Goal: Information Seeking & Learning: Check status

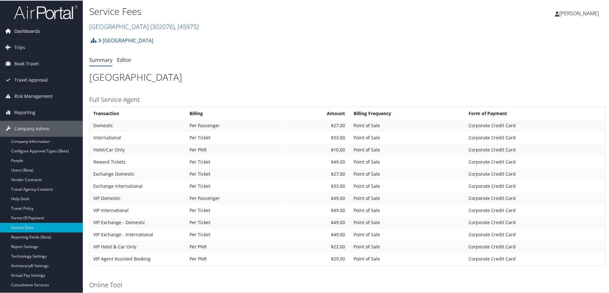
click at [35, 32] on span "Dashboards" at bounding box center [27, 31] width 26 height 16
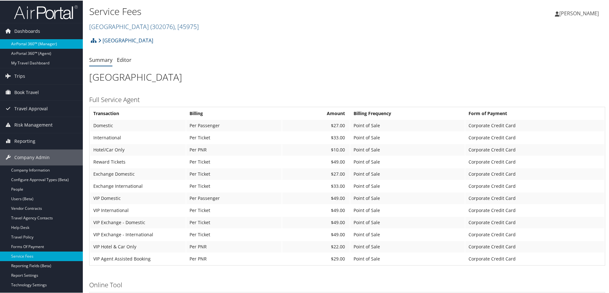
click at [42, 46] on link "AirPortal 360™ (Manager)" at bounding box center [41, 44] width 83 height 10
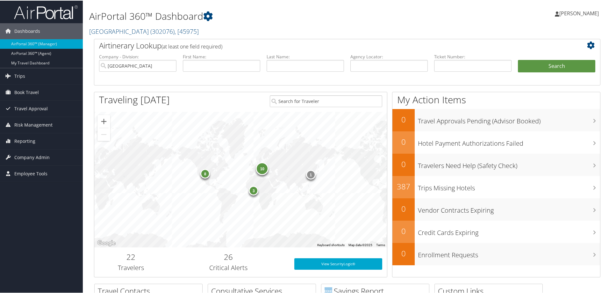
click at [43, 56] on link "AirPortal 360™ (Agent)" at bounding box center [41, 53] width 83 height 10
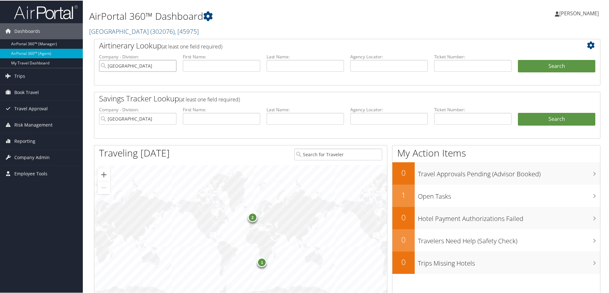
click at [170, 66] on input "[GEOGRAPHIC_DATA]" at bounding box center [137, 65] width 77 height 12
click at [276, 69] on input "text" at bounding box center [305, 65] width 77 height 12
type input "LOZA"
click at [236, 67] on input "text" at bounding box center [221, 65] width 77 height 12
type input "MARIA"
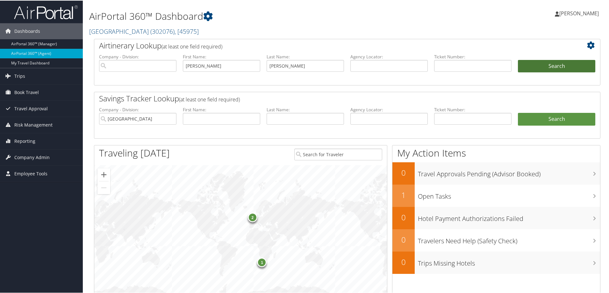
click at [524, 66] on button "Search" at bounding box center [556, 65] width 77 height 13
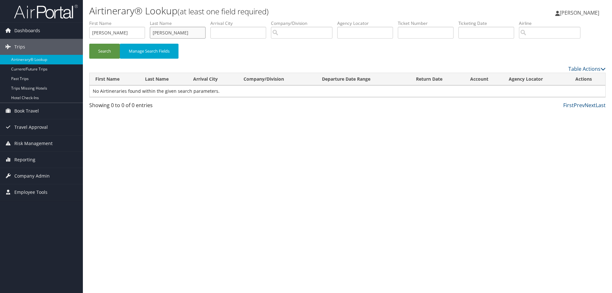
click at [179, 32] on input "LOZA" at bounding box center [178, 33] width 56 height 12
click at [26, 159] on span "Reporting" at bounding box center [24, 160] width 21 height 16
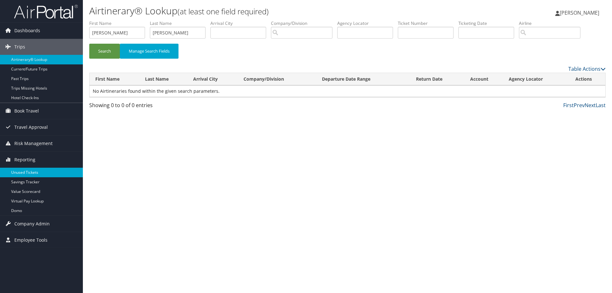
click at [31, 171] on link "Unused Tickets" at bounding box center [41, 173] width 83 height 10
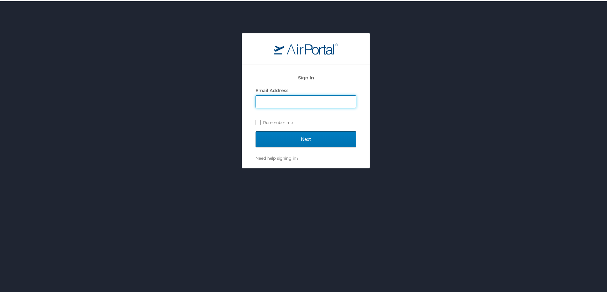
type input "jessica.girard@cbtravel.com"
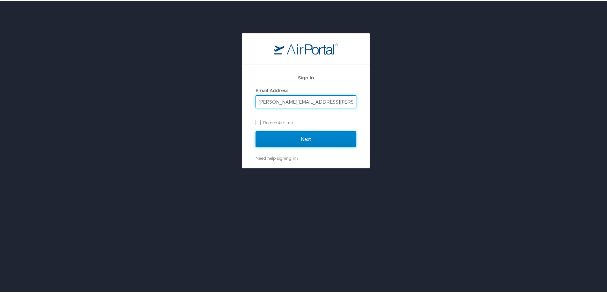
click at [306, 135] on input "Next" at bounding box center [306, 138] width 101 height 16
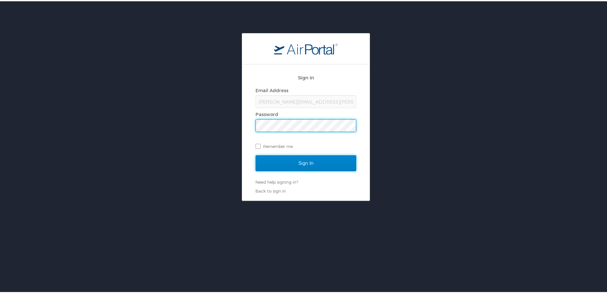
click at [317, 162] on input "Sign In" at bounding box center [306, 162] width 101 height 16
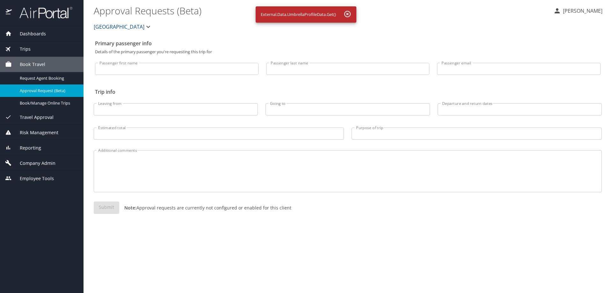
click at [39, 149] on span "Reporting" at bounding box center [26, 147] width 29 height 7
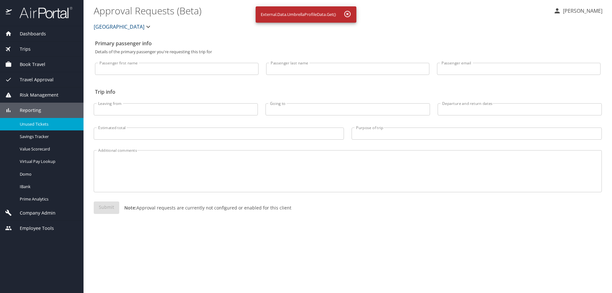
click at [35, 124] on span "Unused Tickets" at bounding box center [48, 124] width 56 height 6
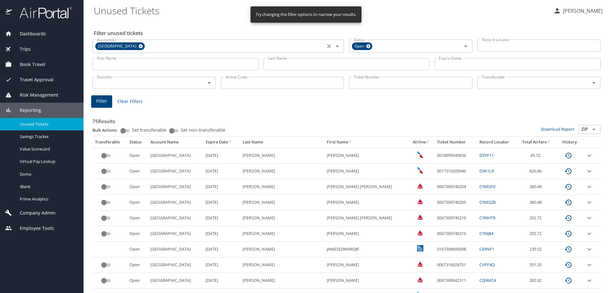
click at [139, 45] on icon at bounding box center [141, 46] width 4 height 4
click at [279, 66] on input "Last Name" at bounding box center [347, 64] width 166 height 12
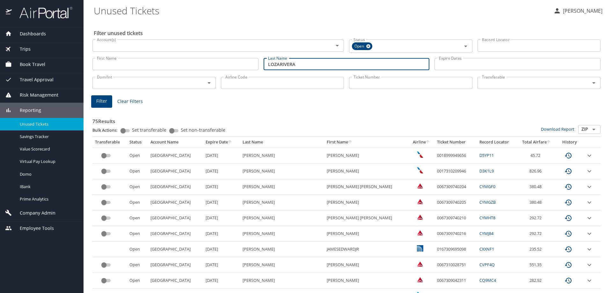
type input "LOZARIVERA"
click at [102, 103] on span "Filter" at bounding box center [101, 101] width 11 height 8
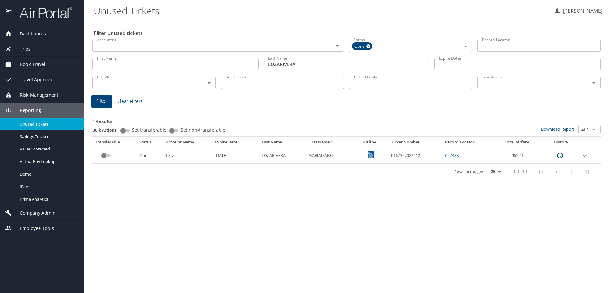
click at [585, 154] on icon "expand row" at bounding box center [584, 156] width 8 height 8
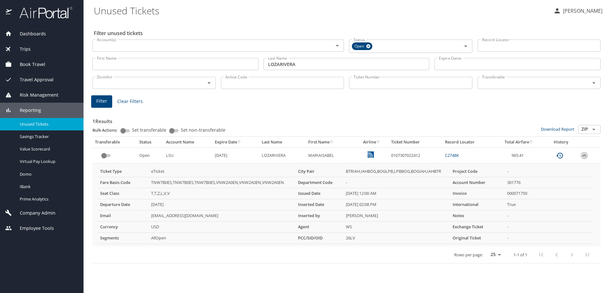
click at [585, 154] on icon "expand row" at bounding box center [584, 156] width 8 height 8
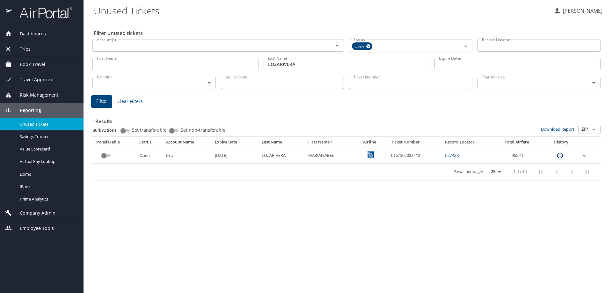
click at [561, 154] on icon "custom pagination table" at bounding box center [560, 156] width 8 height 8
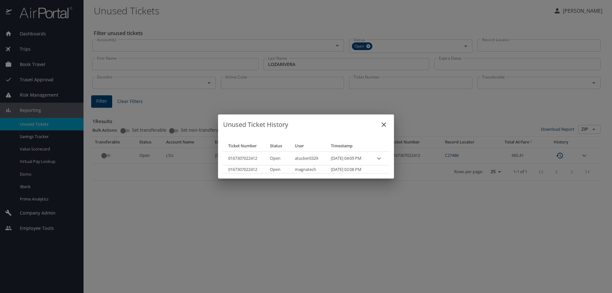
click at [386, 124] on icon "close" at bounding box center [383, 124] width 4 height 4
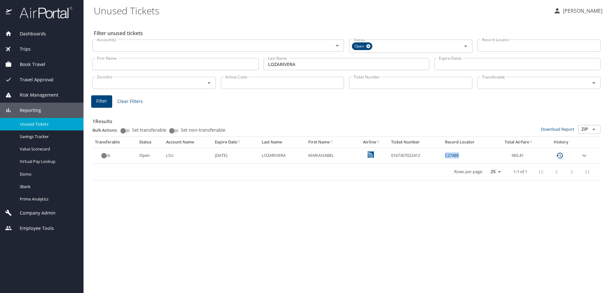
drag, startPoint x: 446, startPoint y: 154, endPoint x: 464, endPoint y: 155, distance: 18.2
click at [464, 155] on td "C2748K" at bounding box center [467, 156] width 51 height 16
copy link "C2748K"
click at [442, 161] on td "0167307022412" at bounding box center [415, 156] width 54 height 16
drag, startPoint x: 444, startPoint y: 156, endPoint x: 460, endPoint y: 155, distance: 15.3
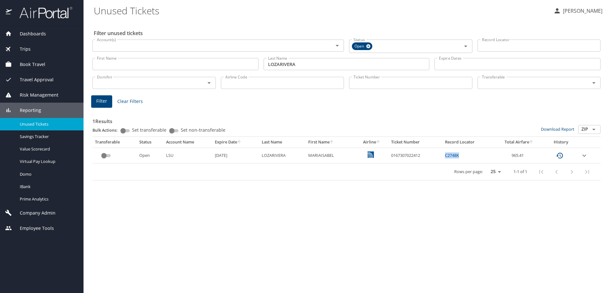
click at [460, 155] on td "C2748K" at bounding box center [467, 156] width 51 height 16
copy link "C2748K"
click at [409, 164] on div "Rows per page: 25 50 100 1-1 of 1" at bounding box center [345, 171] width 500 height 17
drag, startPoint x: 389, startPoint y: 155, endPoint x: 424, endPoint y: 156, distance: 34.8
click at [424, 156] on td "0167307022412" at bounding box center [415, 156] width 54 height 16
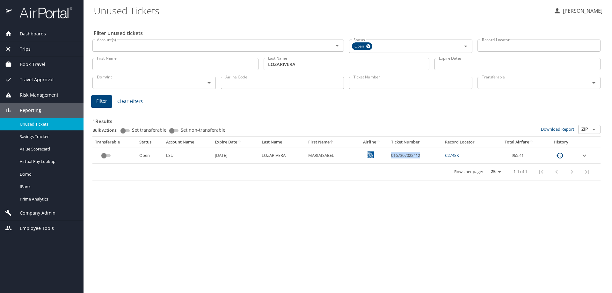
copy td "0167307022412"
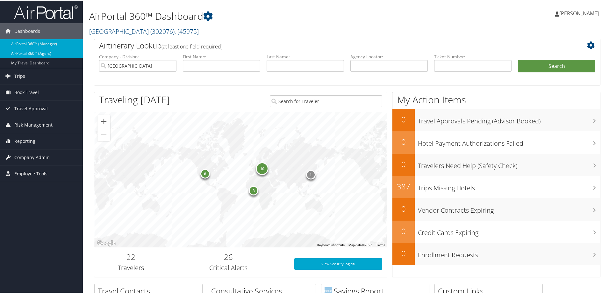
click at [50, 53] on link "AirPortal 360™ (Agent)" at bounding box center [41, 53] width 83 height 10
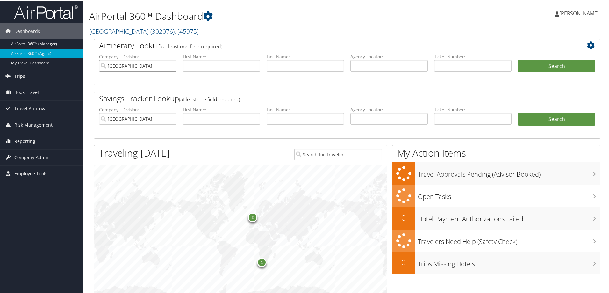
click at [169, 64] on input "Temple University" at bounding box center [137, 65] width 77 height 12
click at [439, 66] on input "text" at bounding box center [472, 65] width 77 height 12
paste input "C2748K"
type input "C2748K"
drag, startPoint x: 458, startPoint y: 65, endPoint x: 387, endPoint y: 68, distance: 71.4
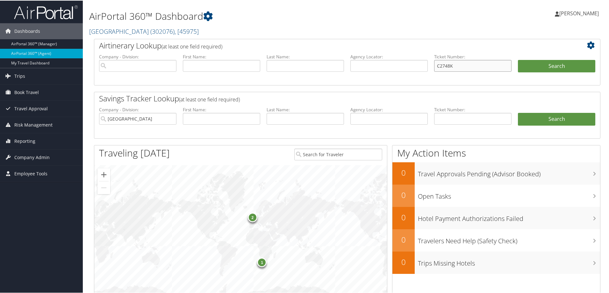
click at [389, 69] on ul "Company - Division: First Name: Last Name: Agency Locator: Departure Date Range…" at bounding box center [347, 69] width 503 height 32
drag, startPoint x: 387, startPoint y: 68, endPoint x: 390, endPoint y: 70, distance: 4.6
click at [387, 68] on input "text" at bounding box center [389, 65] width 77 height 12
paste input "C2748K"
type input "C2748K"
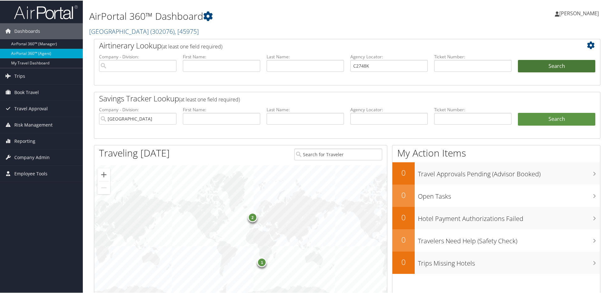
click at [528, 70] on button "Search" at bounding box center [556, 65] width 77 height 13
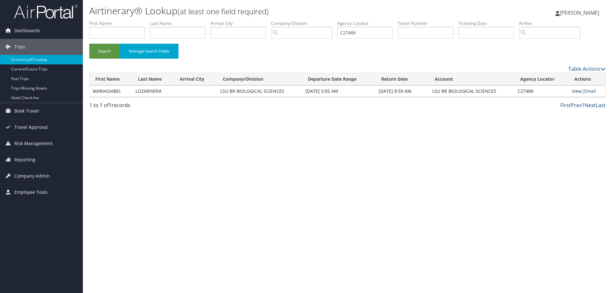
click at [577, 91] on link "View" at bounding box center [577, 91] width 10 height 6
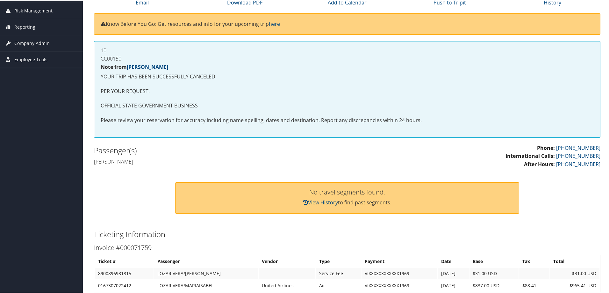
scroll to position [81, 0]
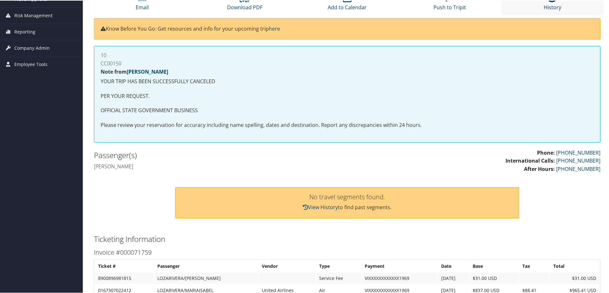
click at [552, 5] on link "History" at bounding box center [553, 2] width 18 height 15
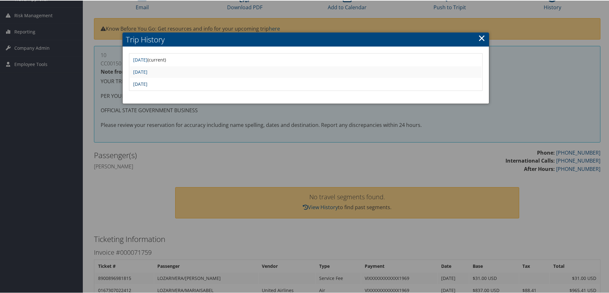
click at [148, 83] on link "[DATE]" at bounding box center [140, 83] width 14 height 6
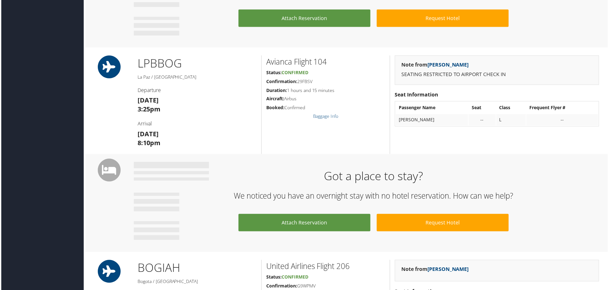
scroll to position [733, 0]
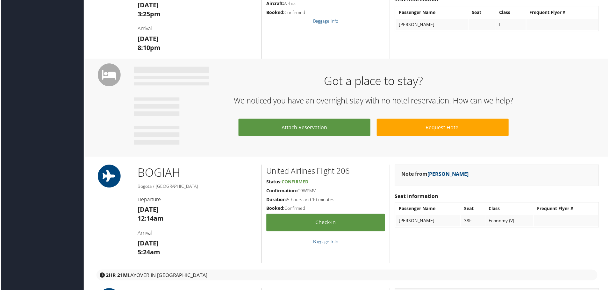
click at [187, 209] on h3 "[DATE] 12:14am" at bounding box center [196, 215] width 119 height 18
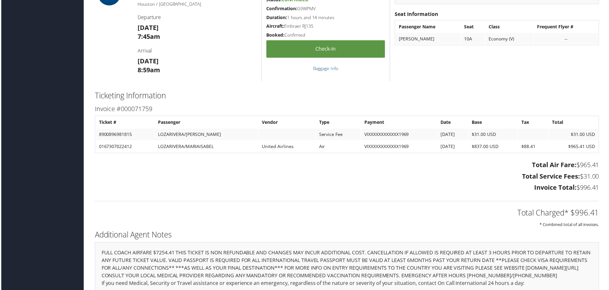
scroll to position [1051, 0]
